Goal: Information Seeking & Learning: Learn about a topic

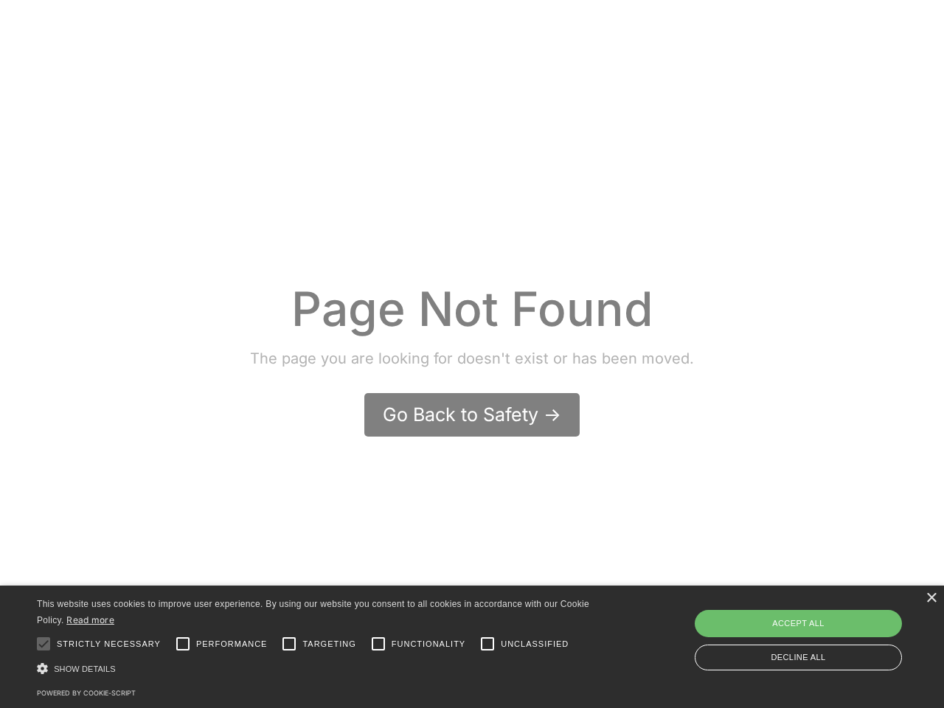
click at [44, 644] on div at bounding box center [44, 644] width 30 height 30
click at [183, 644] on input "Performance" at bounding box center [183, 644] width 30 height 30
checkbox input "true"
click at [289, 644] on input "Targeting" at bounding box center [289, 644] width 30 height 30
checkbox input "true"
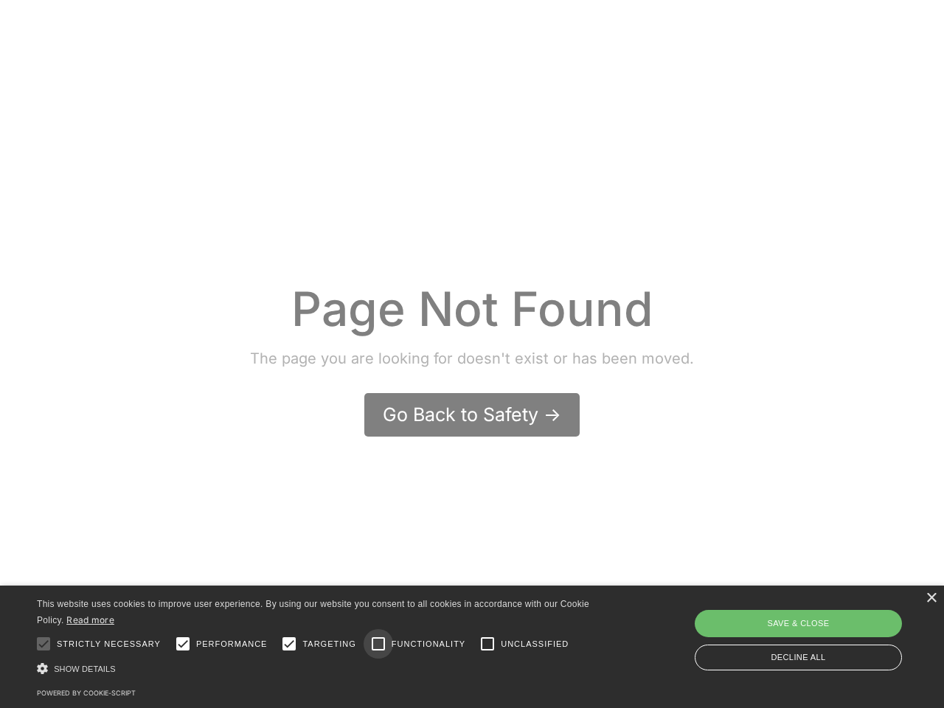
click at [378, 644] on input "Functionality" at bounding box center [379, 644] width 30 height 30
checkbox input "true"
click at [488, 644] on input "Unclassified" at bounding box center [488, 644] width 30 height 30
checkbox input "true"
click at [319, 668] on div "Show details Hide details" at bounding box center [320, 668] width 566 height 15
